Goal: Information Seeking & Learning: Learn about a topic

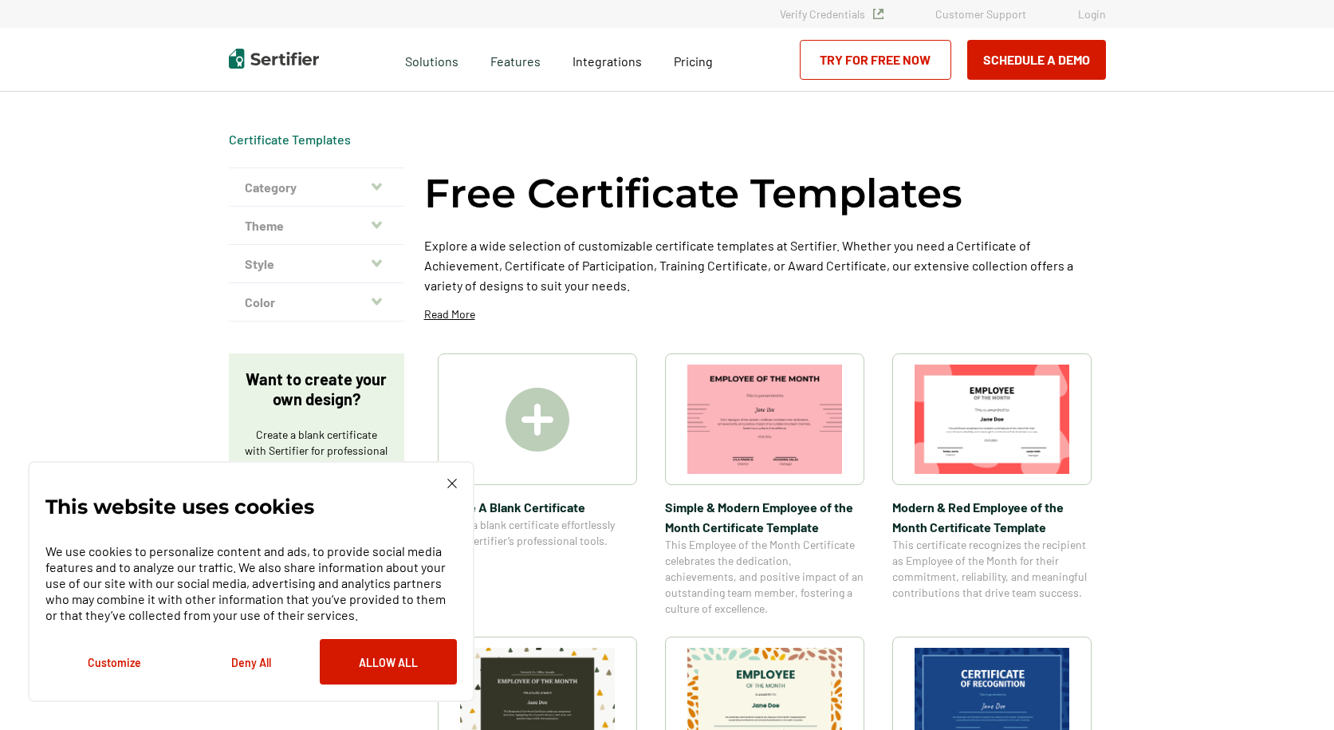
click at [781, 690] on img at bounding box center [764, 701] width 155 height 109
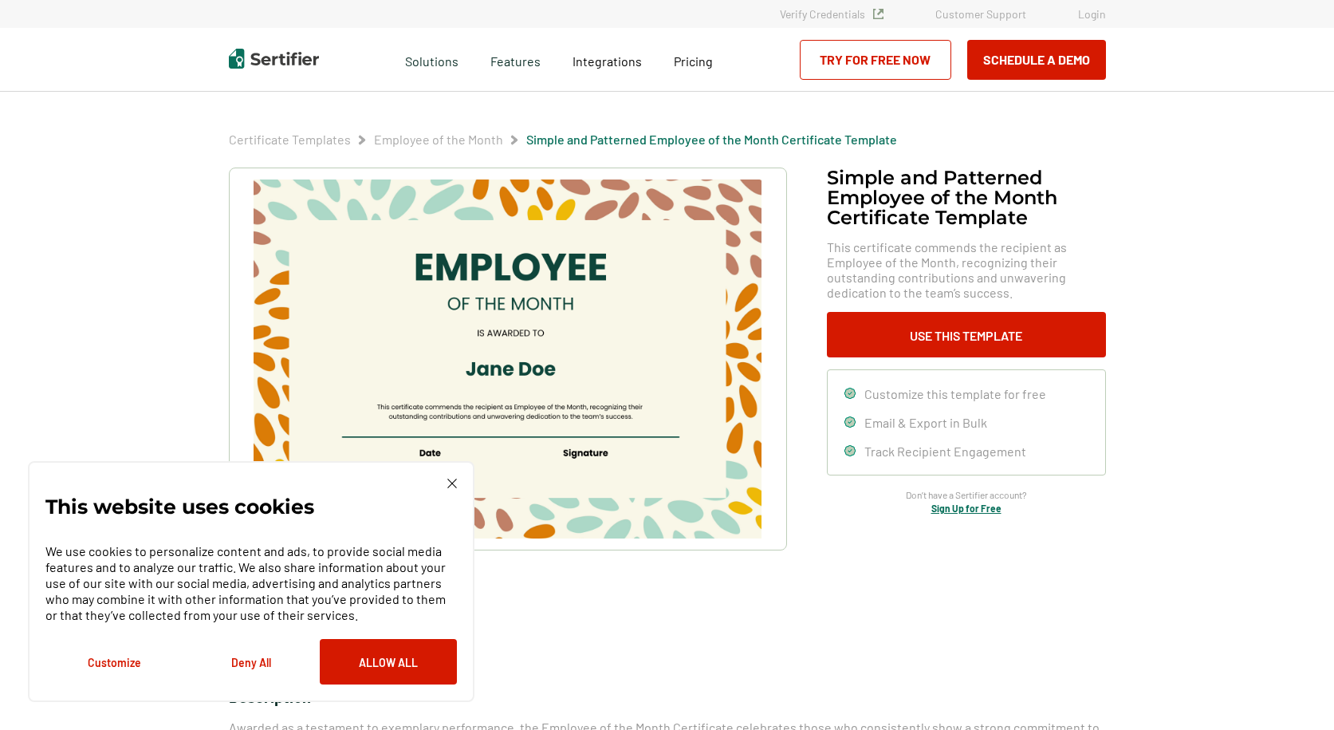
click at [574, 305] on img at bounding box center [507, 358] width 507 height 359
click at [584, 521] on img at bounding box center [507, 358] width 507 height 359
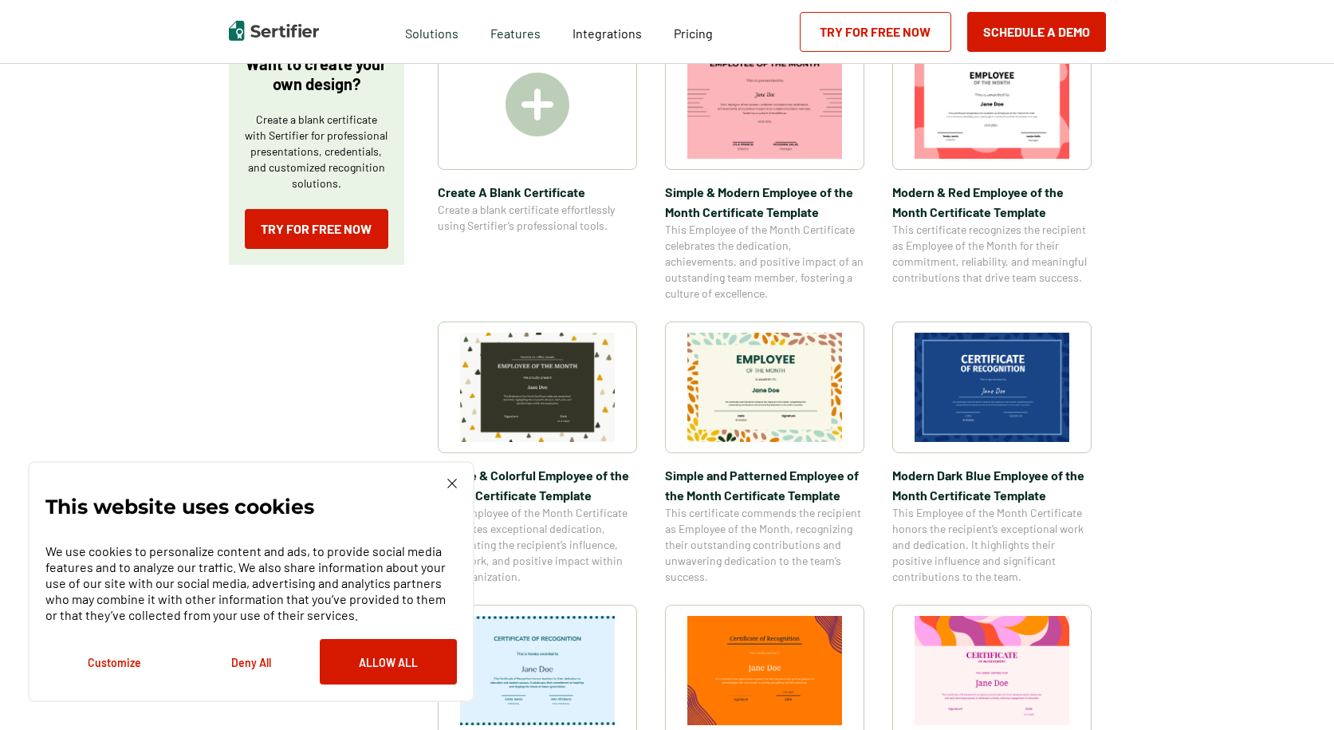
scroll to position [478, 0]
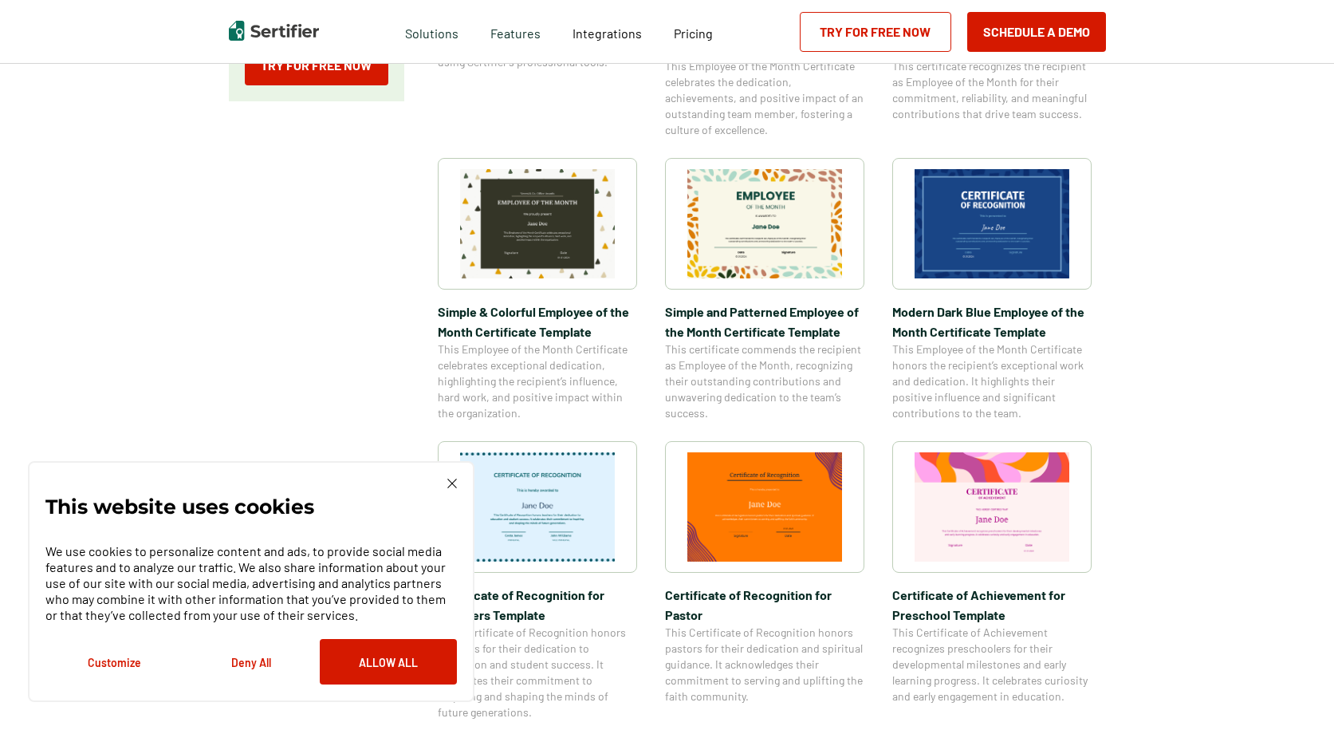
click at [987, 525] on img at bounding box center [992, 506] width 155 height 109
